Goal: Find specific page/section: Find specific page/section

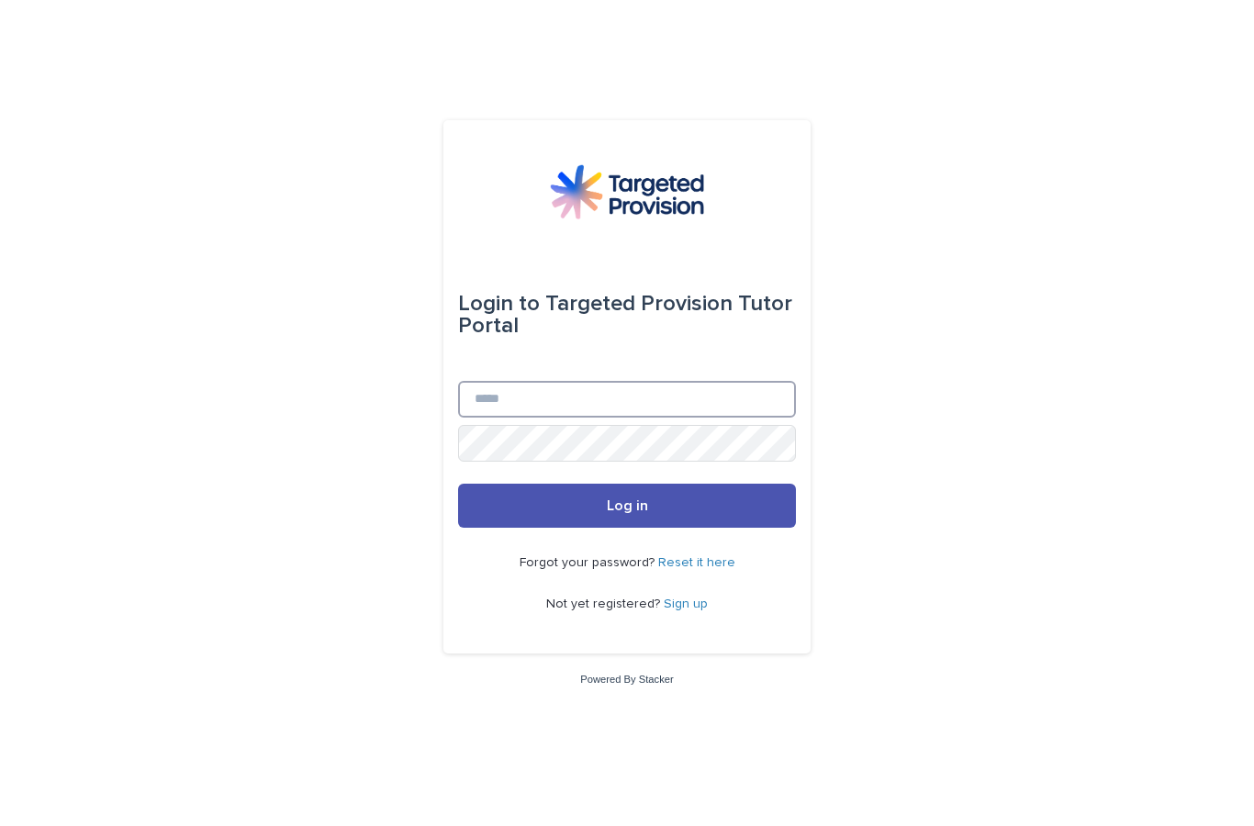
click at [539, 418] on input "Email" at bounding box center [627, 399] width 338 height 37
type input "**********"
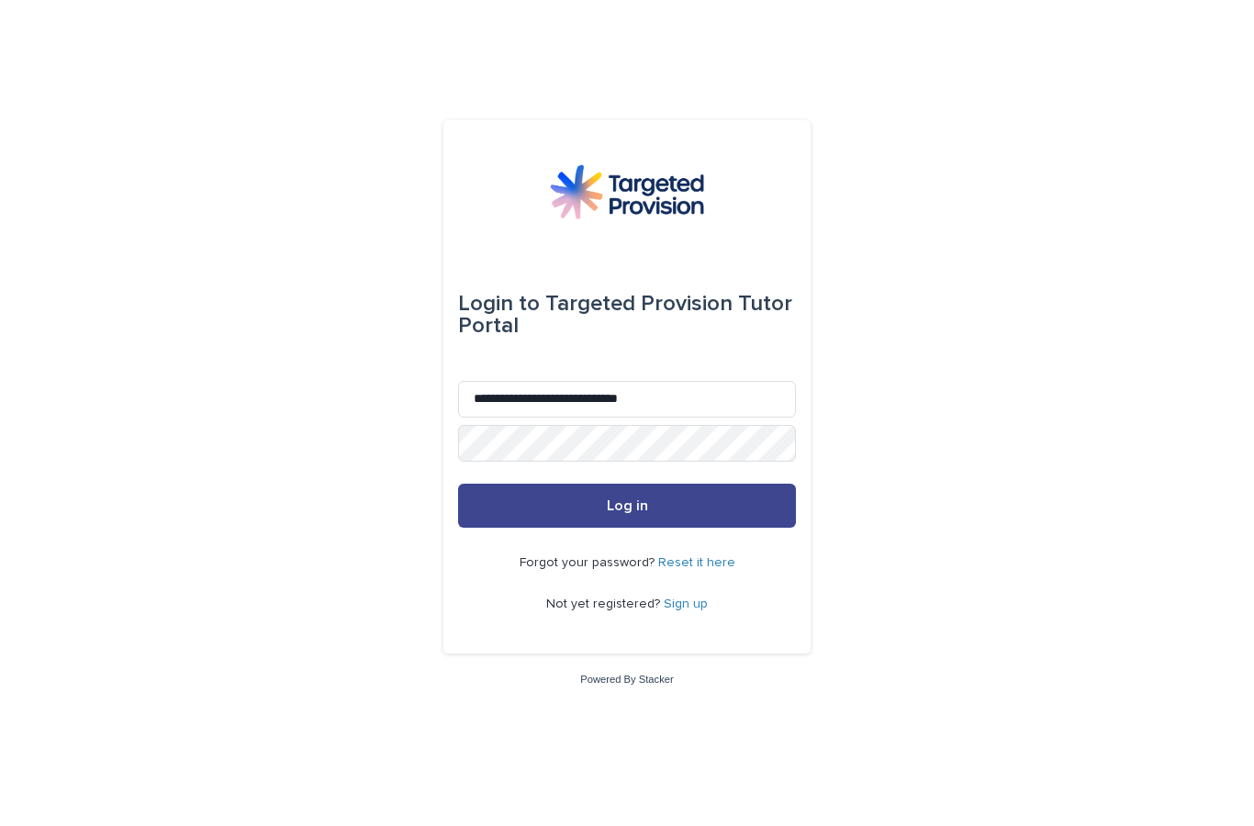
click at [603, 528] on button "Log in" at bounding box center [627, 506] width 338 height 44
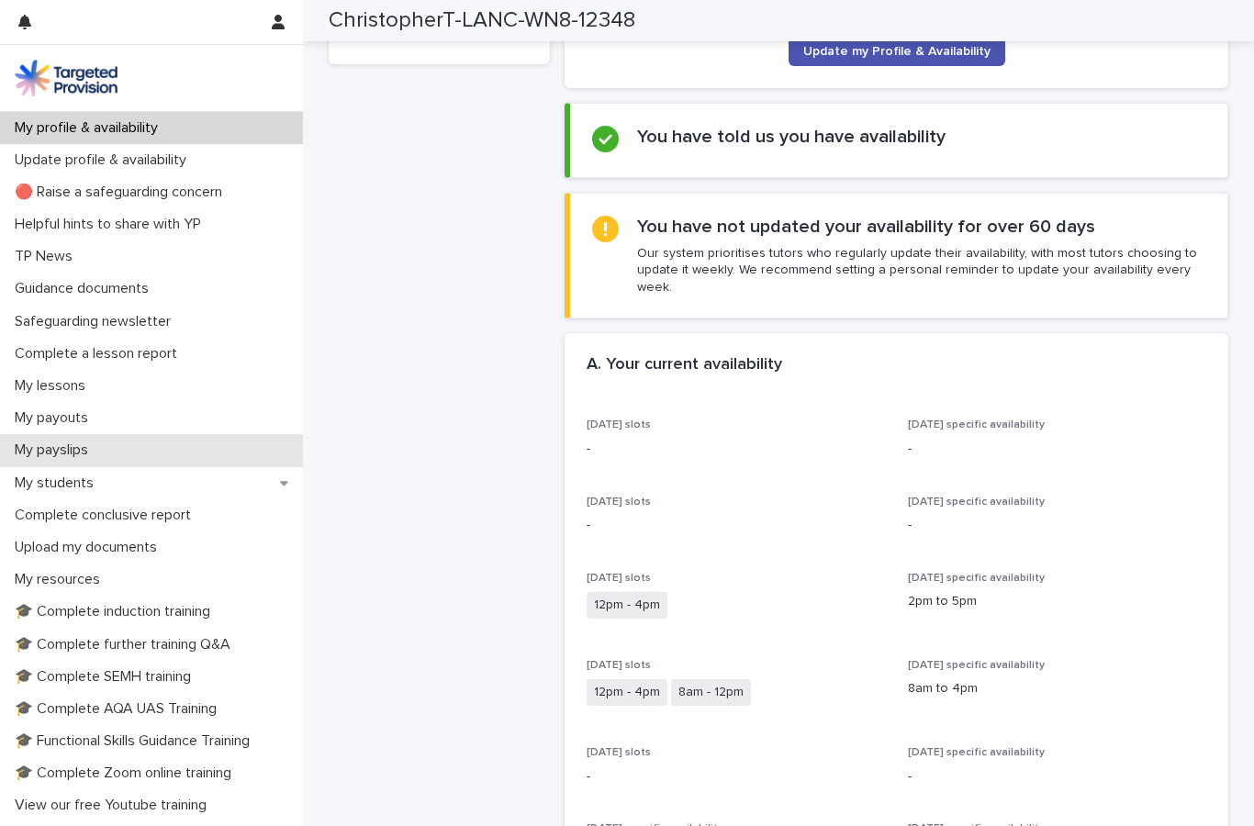
scroll to position [276, 0]
click at [59, 438] on div "My payslips" at bounding box center [151, 450] width 303 height 32
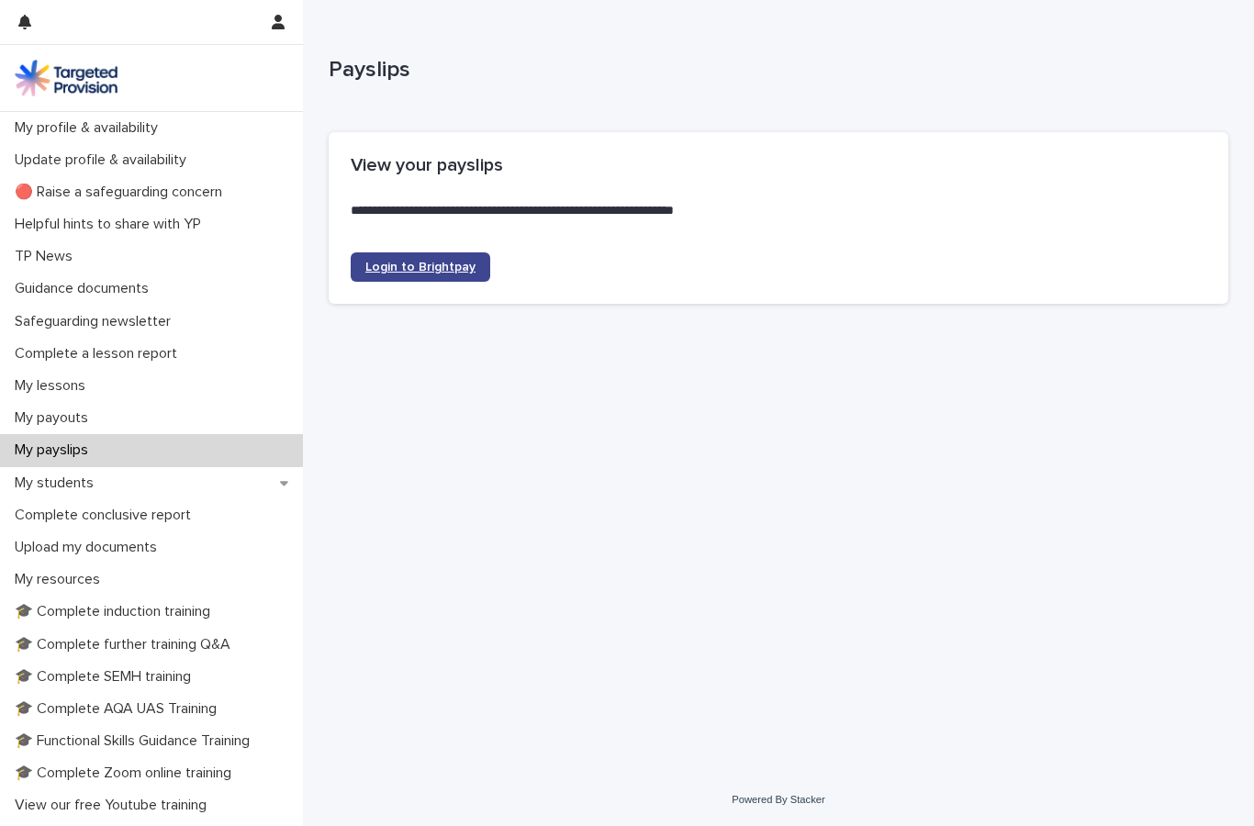
click at [431, 269] on span "Login to Brightpay" at bounding box center [420, 267] width 110 height 13
